Goal: Transaction & Acquisition: Purchase product/service

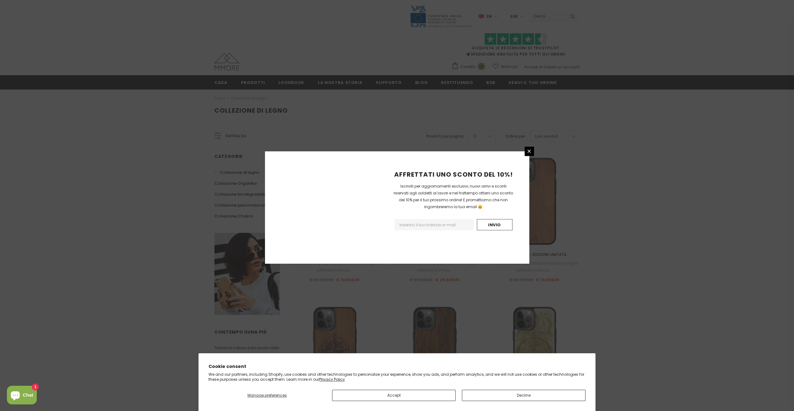
scroll to position [576, 0]
